Goal: Information Seeking & Learning: Learn about a topic

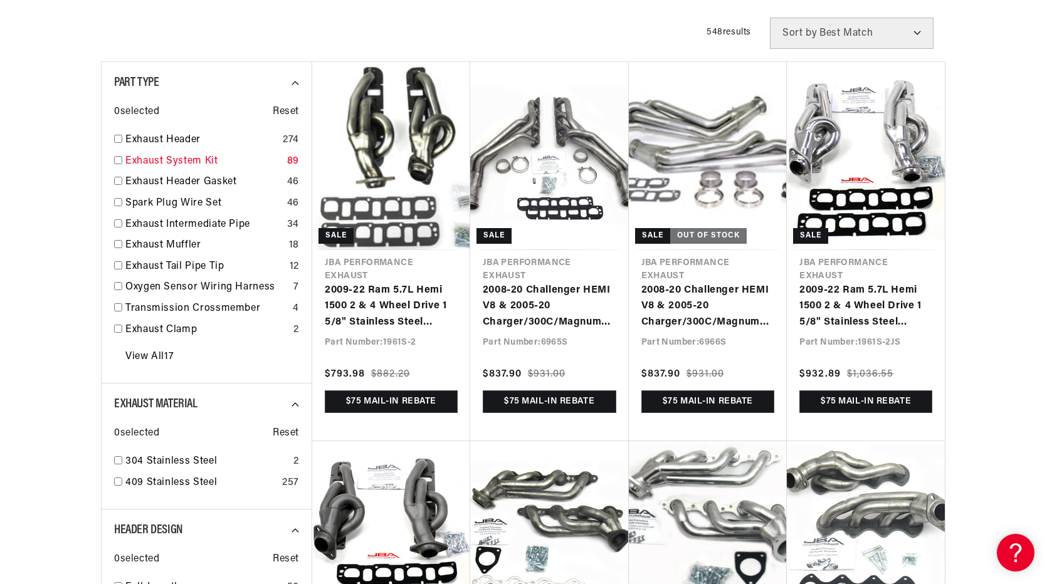
click at [202, 160] on link "Exhaust System Kit" at bounding box center [203, 162] width 157 height 16
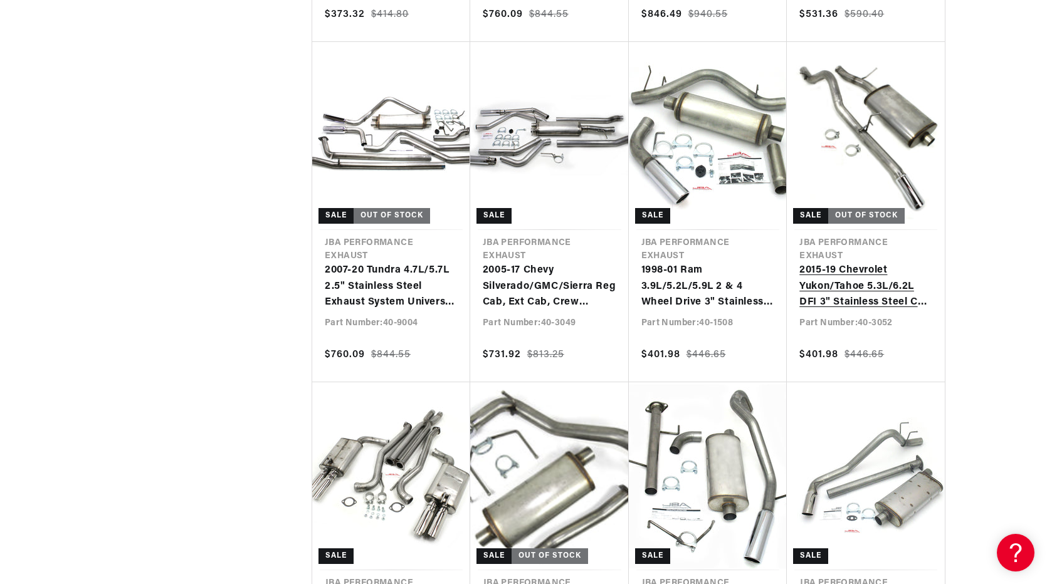
scroll to position [0, 1340]
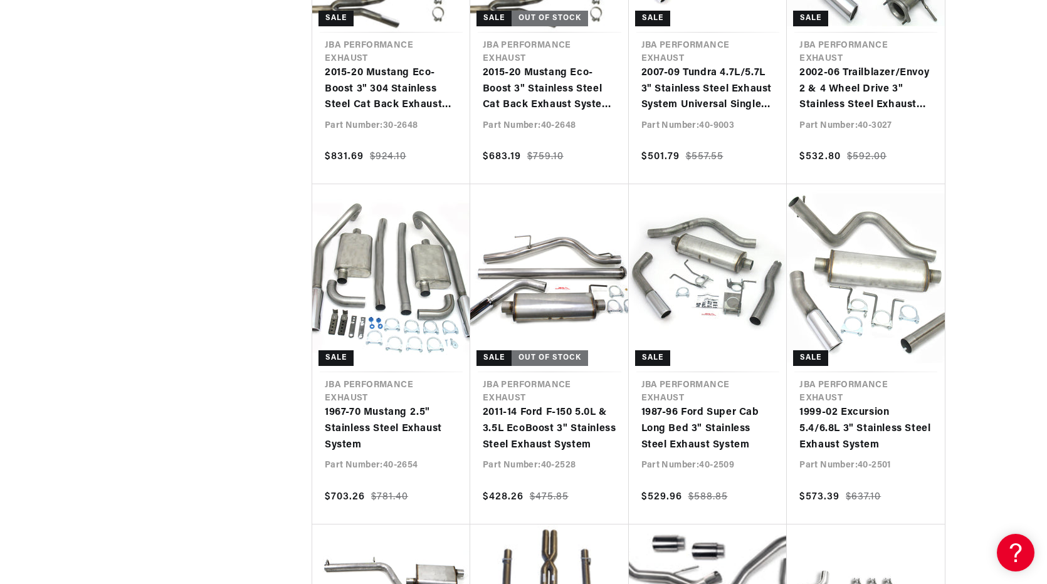
scroll to position [0, 670]
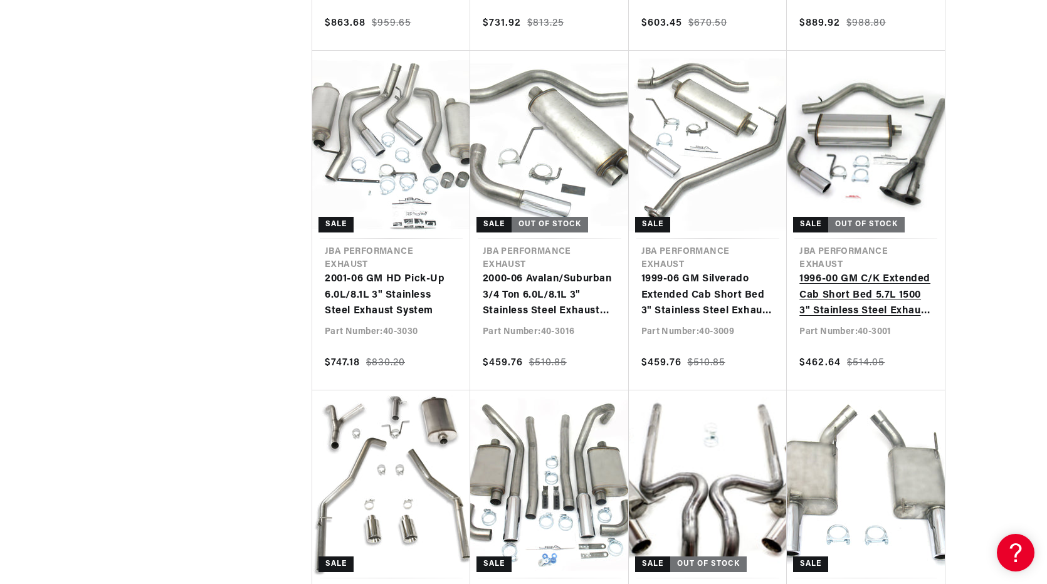
scroll to position [5893, 0]
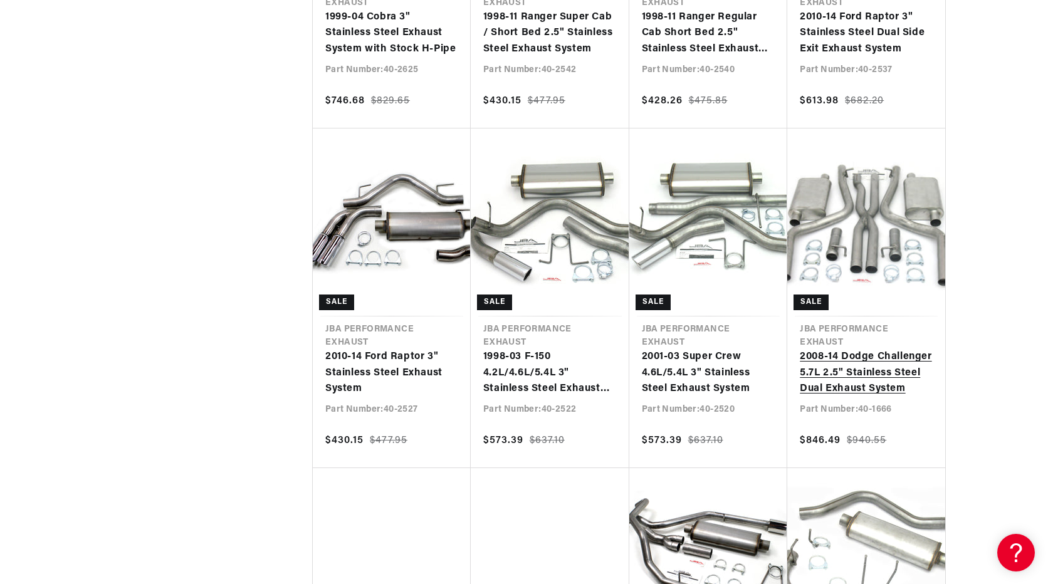
scroll to position [6833, 0]
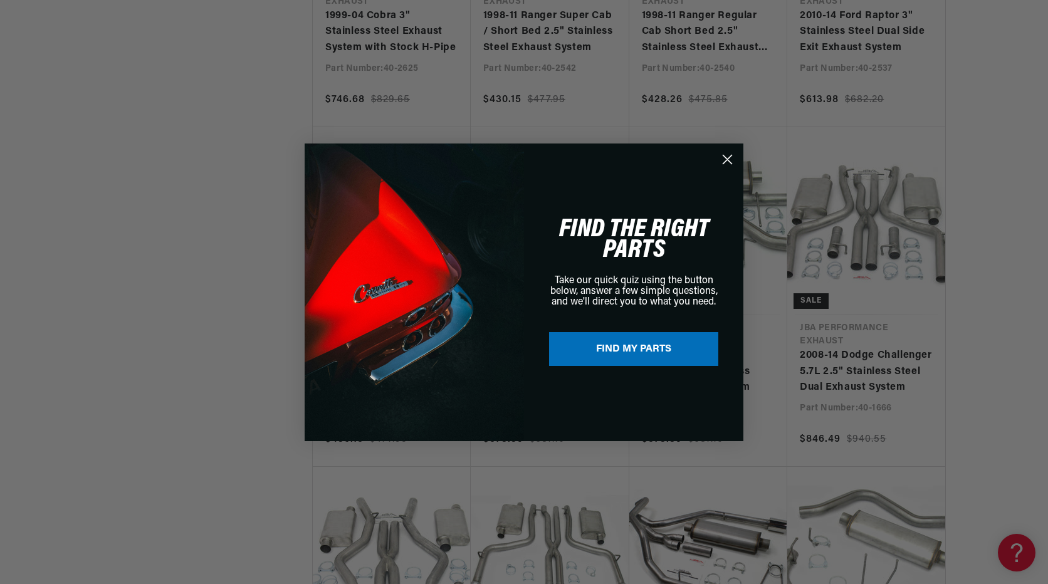
click at [729, 157] on icon "Close dialog" at bounding box center [727, 159] width 9 height 9
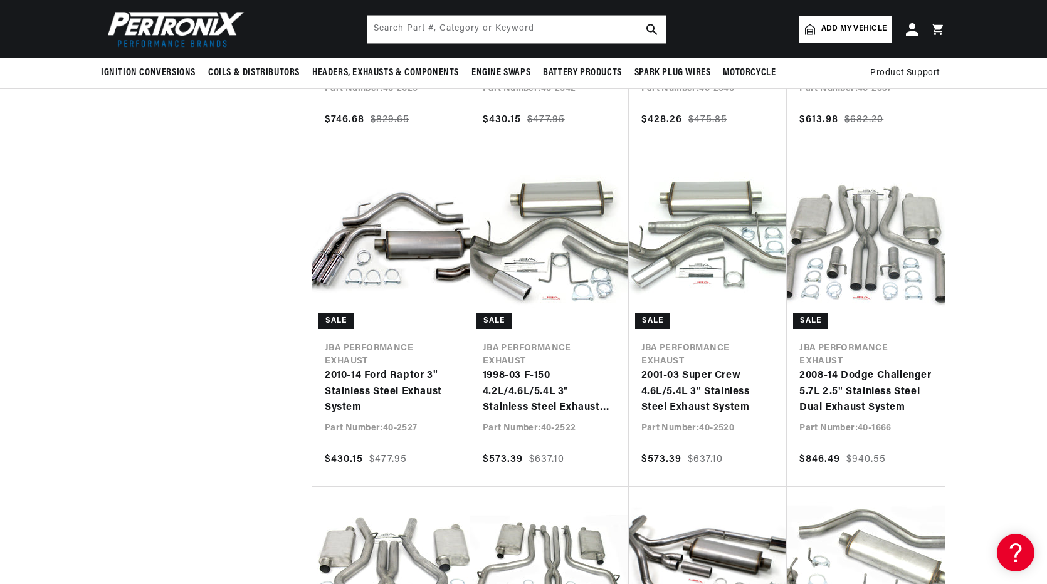
scroll to position [6770, 0]
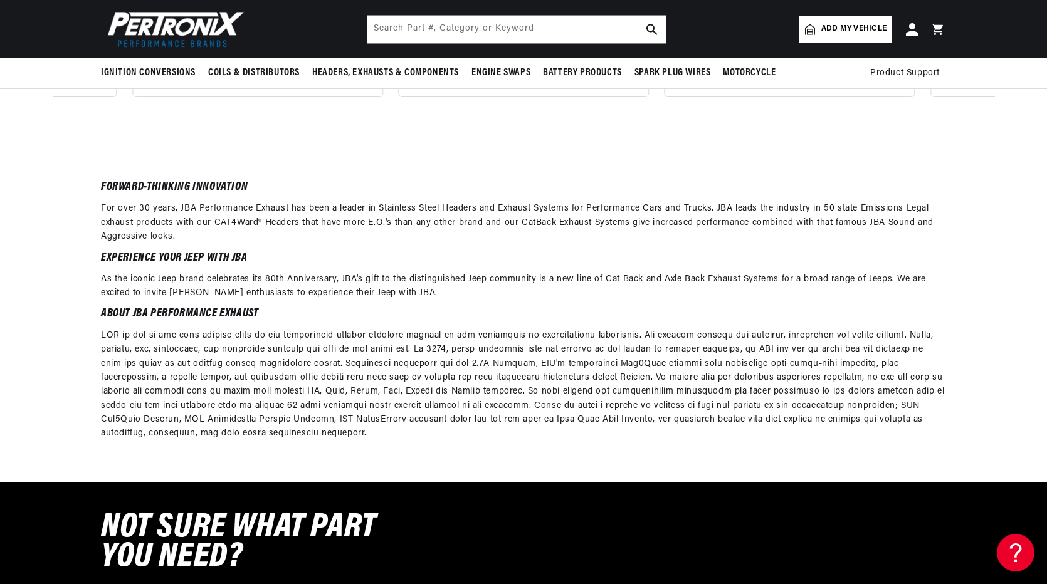
scroll to position [0, 1340]
